Goal: Information Seeking & Learning: Learn about a topic

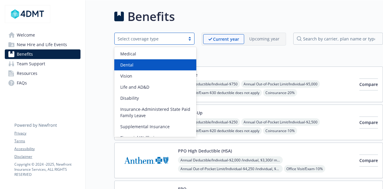
click at [157, 68] on div "Dental" at bounding box center [155, 64] width 82 height 11
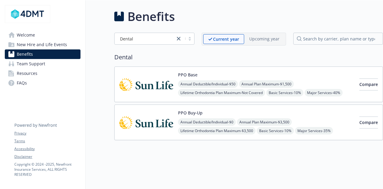
click at [144, 81] on img at bounding box center [146, 83] width 54 height 25
